Goal: Task Accomplishment & Management: Use online tool/utility

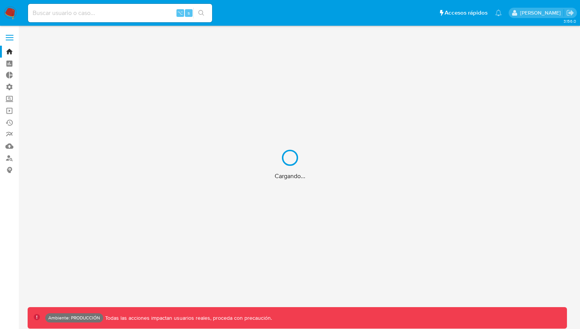
click at [9, 37] on div "Cargando..." at bounding box center [290, 164] width 580 height 329
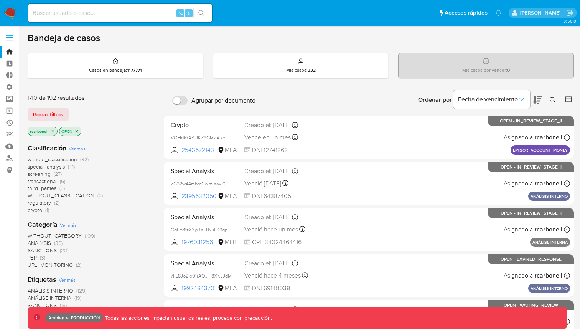
click at [9, 37] on span at bounding box center [10, 37] width 8 height 1
click at [0, 0] on input "checkbox" at bounding box center [0, 0] width 0 height 0
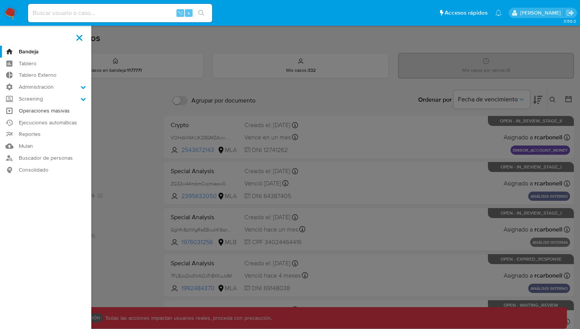
click at [55, 112] on link "Operaciones masivas" at bounding box center [45, 111] width 91 height 12
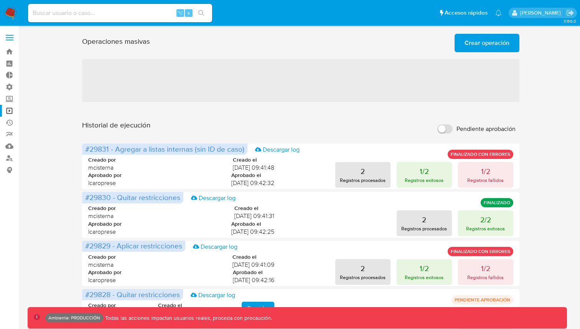
click at [449, 128] on input "Pendiente aprobación" at bounding box center [444, 128] width 15 height 9
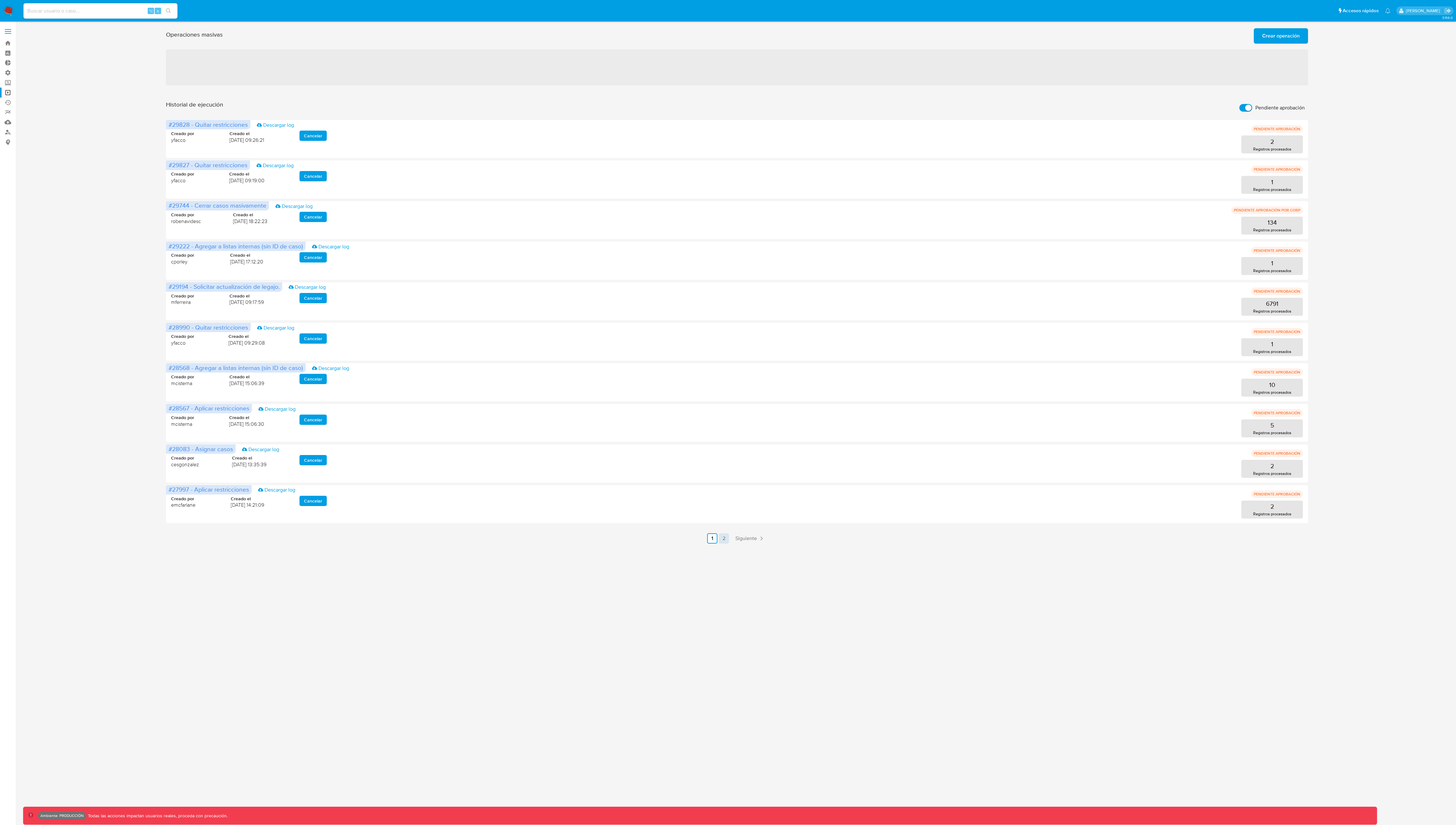
click at [485, 274] on link "2" at bounding box center [724, 539] width 10 height 10
click at [485, 110] on input "Pendiente aprobación" at bounding box center [1245, 107] width 13 height 8
checkbox input "false"
